Goal: Task Accomplishment & Management: Use online tool/utility

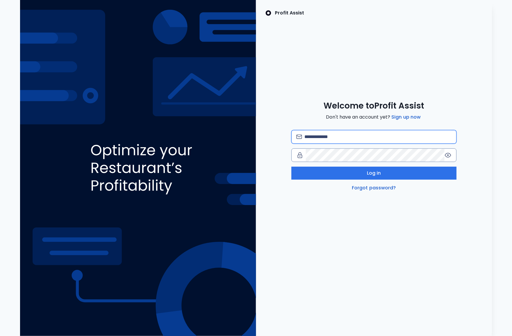
click at [334, 133] on input "email" at bounding box center [378, 136] width 147 height 13
type input "**********"
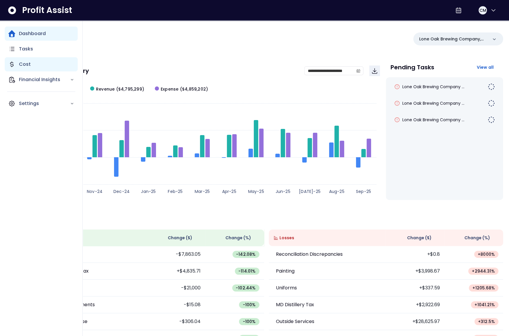
click at [17, 60] on div "Cost" at bounding box center [41, 64] width 73 height 14
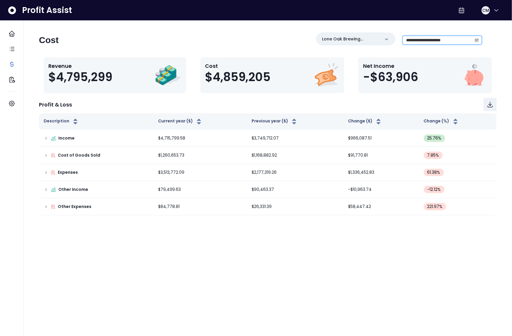
click at [439, 43] on input "**********" at bounding box center [437, 40] width 69 height 8
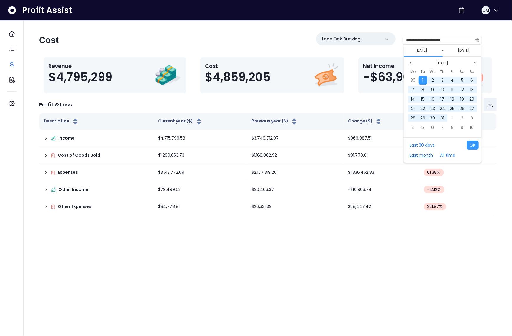
click at [419, 154] on button "Last month" at bounding box center [422, 155] width 30 height 9
click at [472, 146] on button "OK" at bounding box center [473, 145] width 12 height 9
type input "**********"
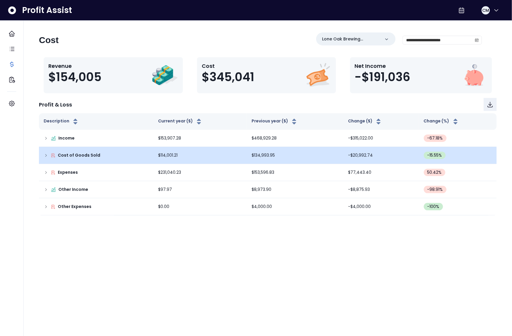
click at [45, 155] on icon at bounding box center [46, 155] width 5 height 5
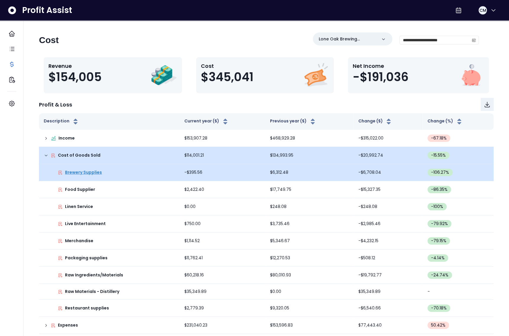
click at [81, 174] on p "Brewery Supplies" at bounding box center [83, 172] width 37 height 6
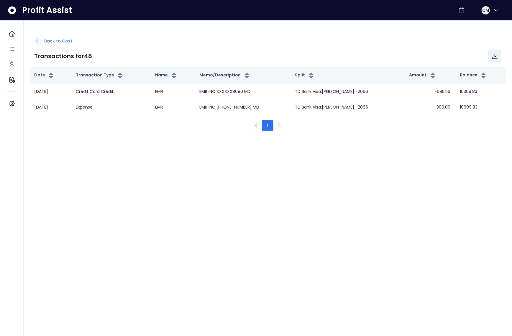
click at [40, 40] on icon at bounding box center [37, 40] width 5 height 5
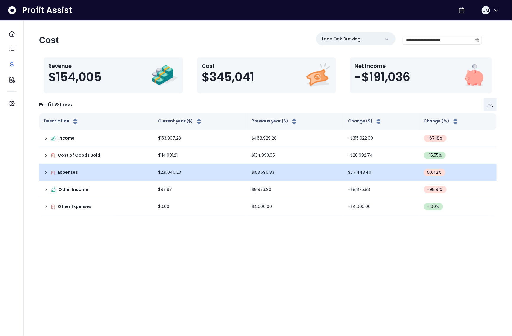
click at [45, 173] on icon at bounding box center [46, 172] width 5 height 5
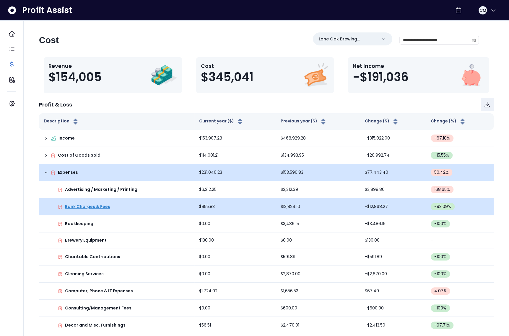
click at [86, 207] on p "Bank Charges & Fees" at bounding box center [87, 207] width 45 height 6
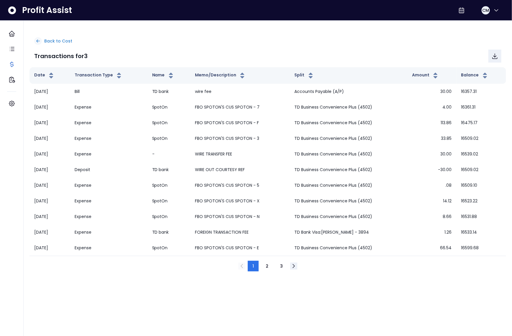
click at [36, 43] on icon at bounding box center [37, 40] width 5 height 5
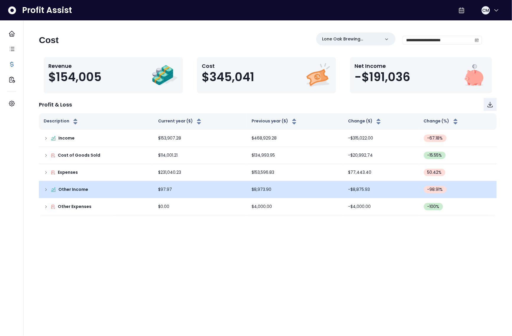
click at [44, 190] on icon at bounding box center [46, 189] width 5 height 5
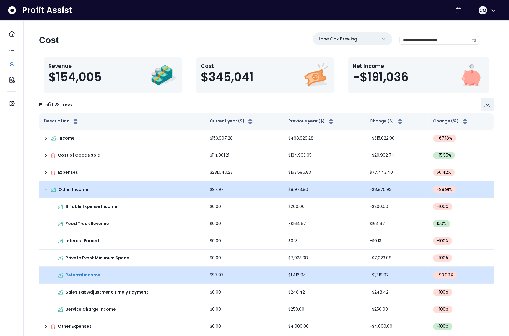
click at [80, 277] on p "Referral income" at bounding box center [83, 275] width 35 height 6
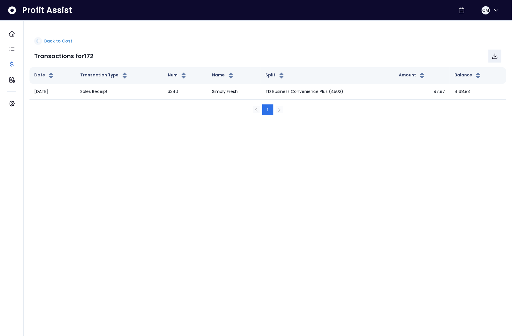
click at [38, 40] on icon at bounding box center [37, 40] width 5 height 5
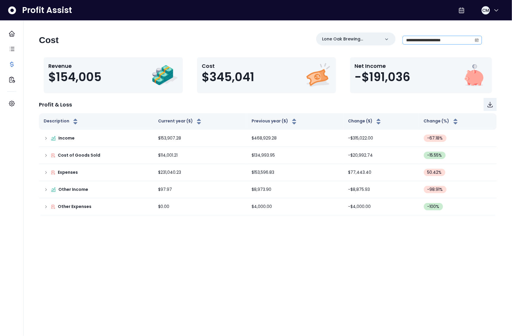
click at [474, 42] on span at bounding box center [477, 40] width 9 height 8
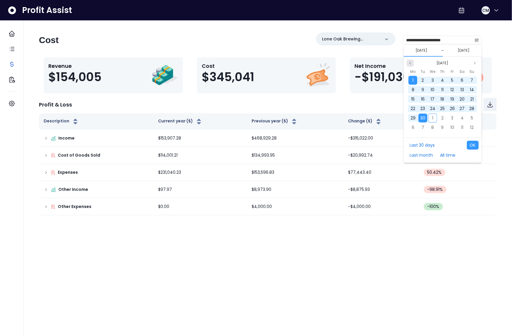
click at [411, 63] on icon "page previous" at bounding box center [411, 63] width 4 height 4
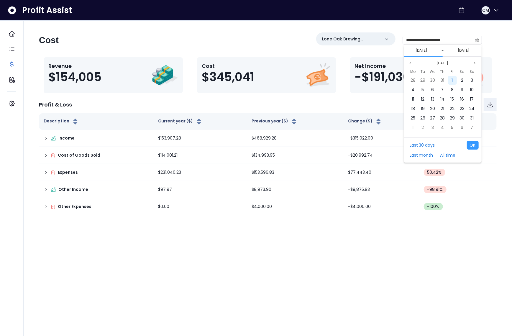
click at [449, 79] on div "1" at bounding box center [452, 80] width 9 height 9
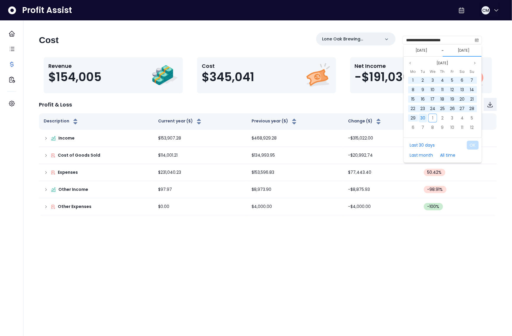
click at [424, 117] on span "30" at bounding box center [423, 118] width 5 height 6
click at [470, 147] on button "OK" at bounding box center [473, 145] width 12 height 9
type input "**********"
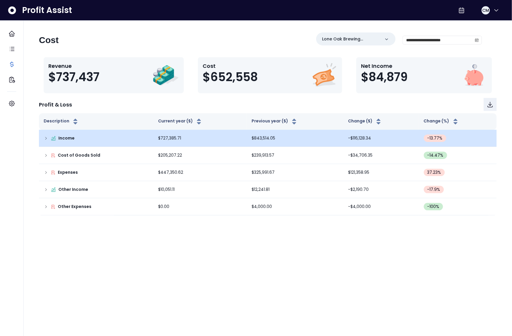
click at [44, 138] on icon at bounding box center [46, 138] width 5 height 5
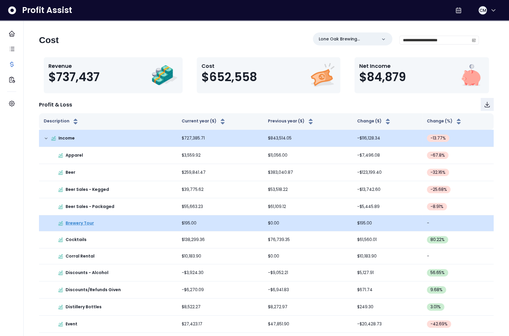
click at [79, 224] on p "Brewery Tour" at bounding box center [80, 223] width 28 height 6
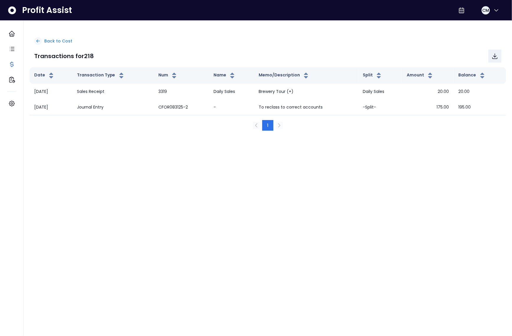
click at [46, 41] on p "Back to Cost" at bounding box center [58, 41] width 28 height 6
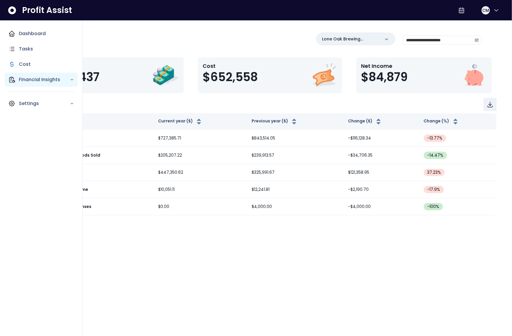
click at [15, 80] on icon "Main navigation" at bounding box center [11, 79] width 7 height 7
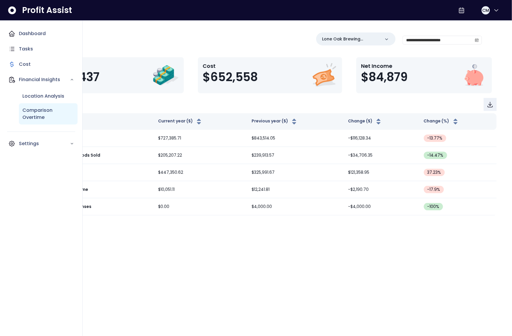
click at [33, 108] on p "Comparison Overtime" at bounding box center [48, 114] width 52 height 14
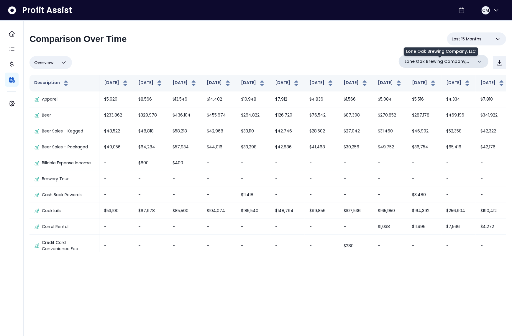
click at [459, 60] on p "Lone Oak Brewing Company, LLC" at bounding box center [439, 61] width 68 height 6
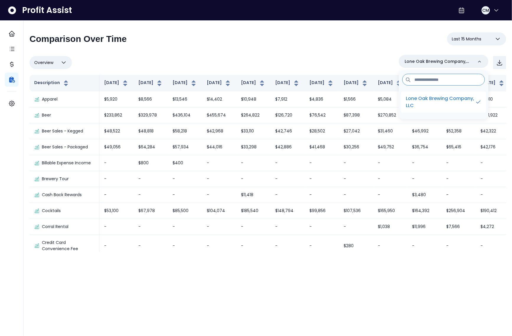
click at [437, 98] on p "Lone Oak Brewing Company, LLC" at bounding box center [440, 102] width 69 height 14
click at [361, 66] on div "Overview Overview % of cost % of sales % of budget ******** Lone Oak Brewing Co…" at bounding box center [268, 62] width 477 height 15
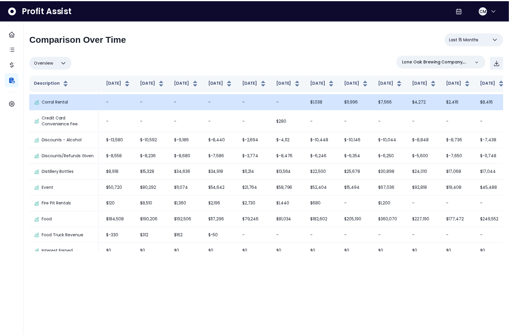
scroll to position [184, 66]
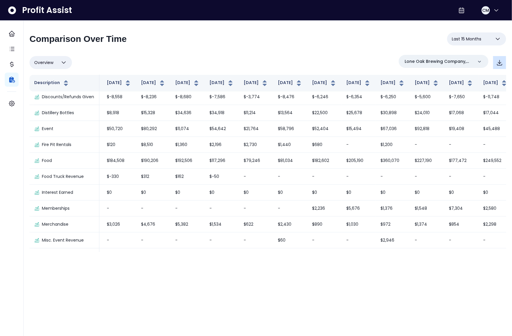
click at [502, 62] on icon "button" at bounding box center [499, 62] width 7 height 7
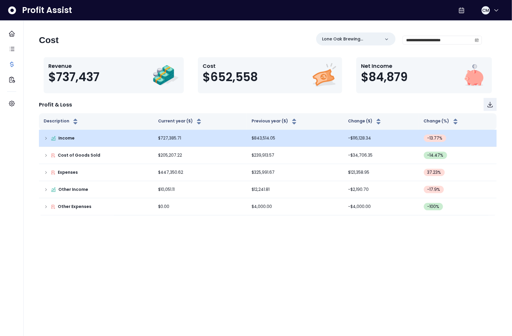
click at [41, 138] on td "Income" at bounding box center [96, 138] width 115 height 17
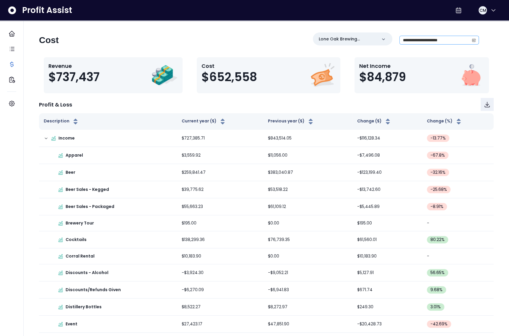
click at [473, 39] on icon "calendar" at bounding box center [474, 40] width 4 height 3
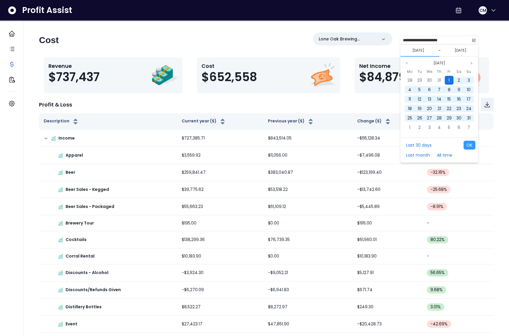
click at [448, 78] on span "1" at bounding box center [448, 80] width 1 height 6
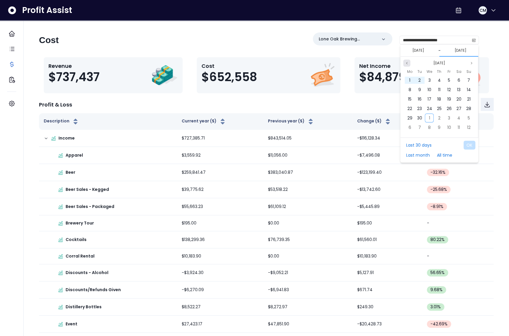
click at [406, 61] on icon "page previous" at bounding box center [407, 63] width 4 height 4
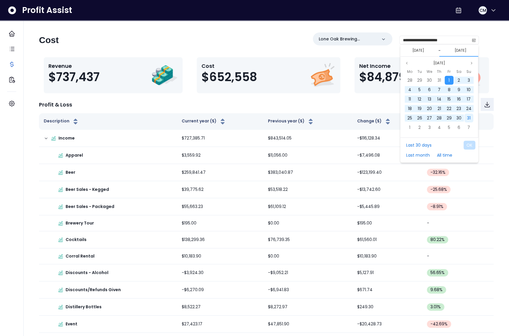
click at [465, 117] on div "31" at bounding box center [468, 118] width 9 height 9
click at [468, 146] on button "OK" at bounding box center [469, 145] width 12 height 9
type input "**********"
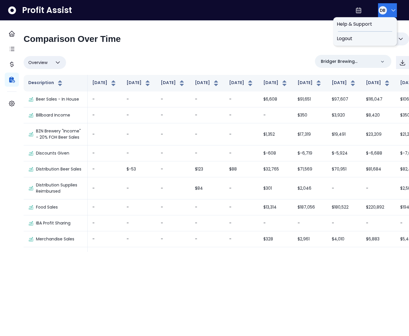
click at [390, 12] on icon "button" at bounding box center [393, 10] width 7 height 7
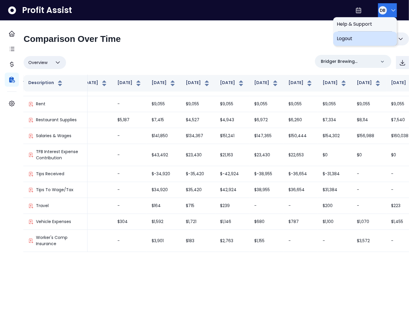
click at [371, 38] on span "Logout" at bounding box center [365, 38] width 57 height 7
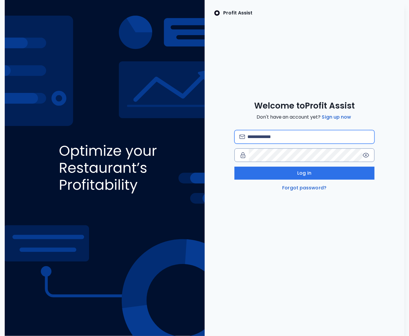
click at [274, 137] on input "email" at bounding box center [309, 136] width 122 height 13
